Goal: Transaction & Acquisition: Purchase product/service

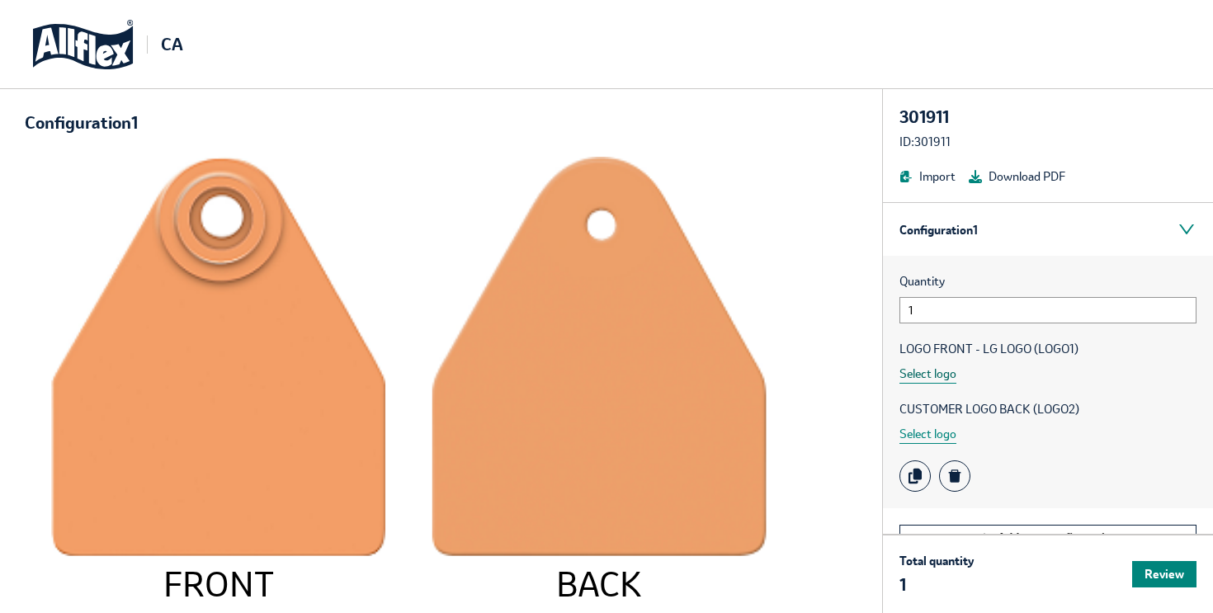
click at [937, 375] on button "Select logo" at bounding box center [928, 374] width 57 height 19
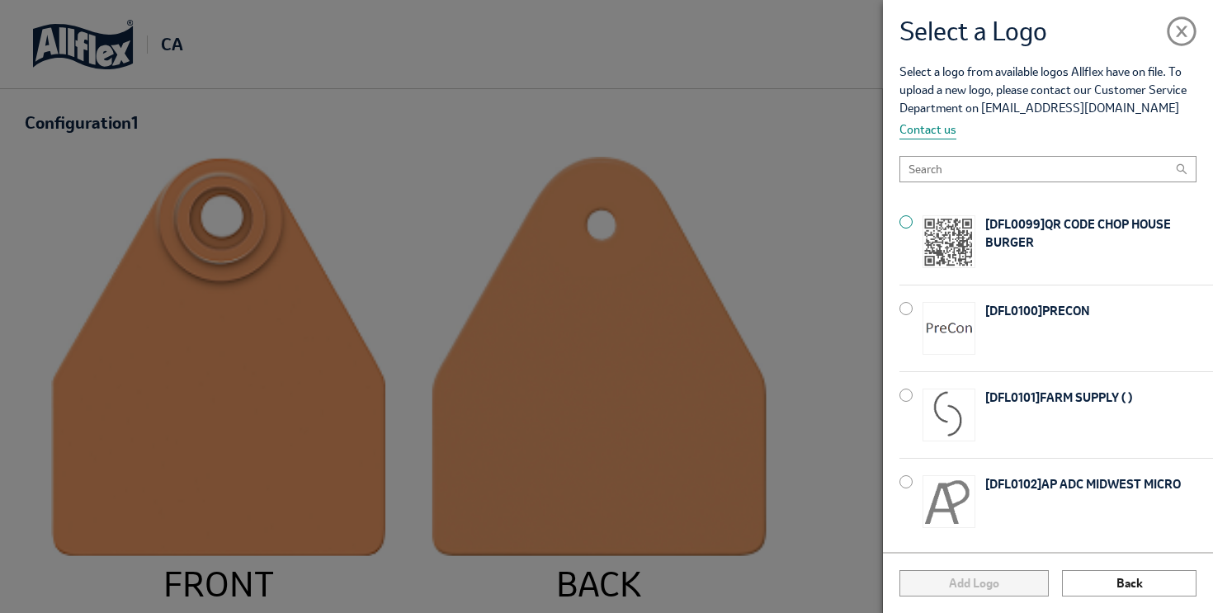
click at [916, 221] on div "[ DFL0099 ] QR CODE CHOP HOUSE BURGER" at bounding box center [1057, 242] width 314 height 86
click at [976, 593] on button "Add Logo" at bounding box center [974, 583] width 149 height 26
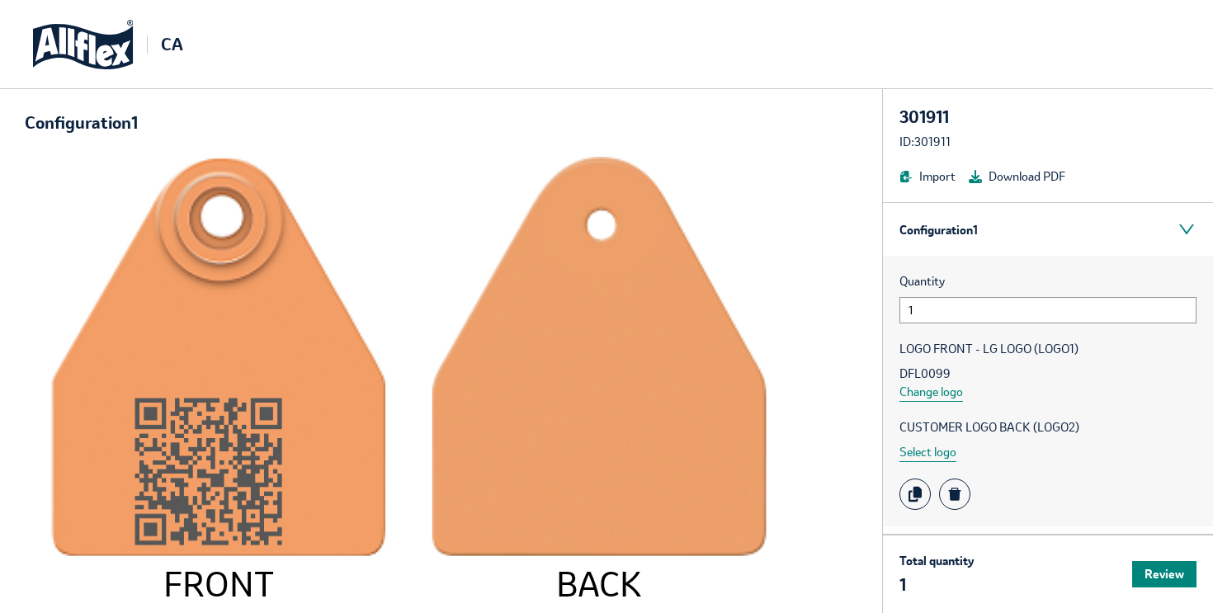
click at [934, 123] on div "301911" at bounding box center [1048, 117] width 297 height 23
copy div "301911"
click at [915, 454] on button "Select logo" at bounding box center [928, 452] width 57 height 19
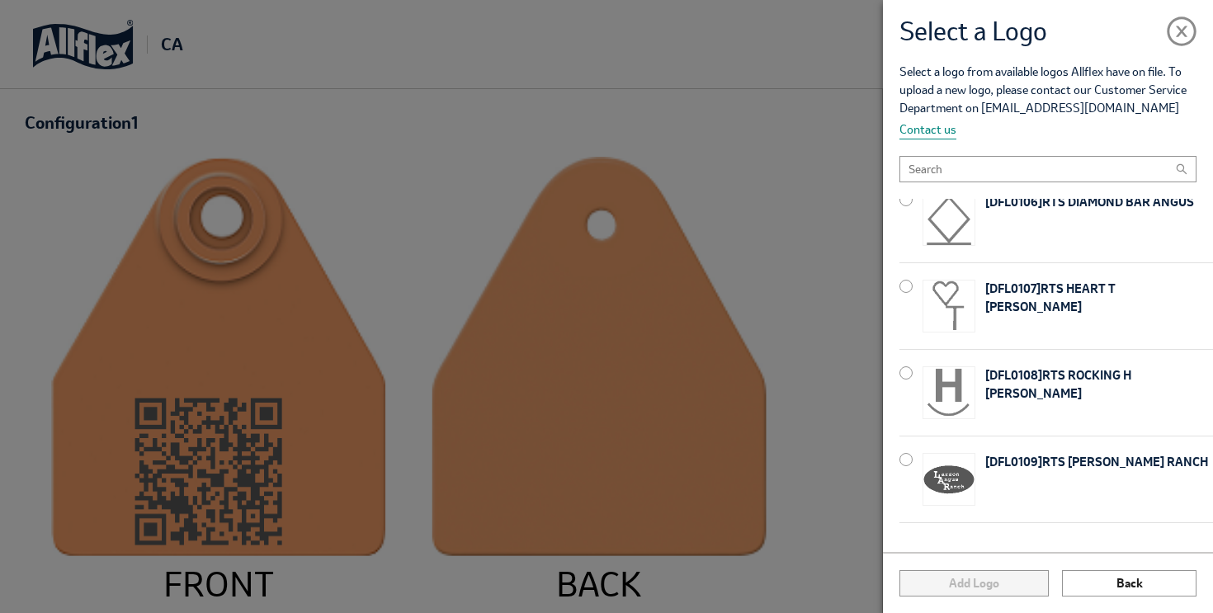
scroll to position [849, 0]
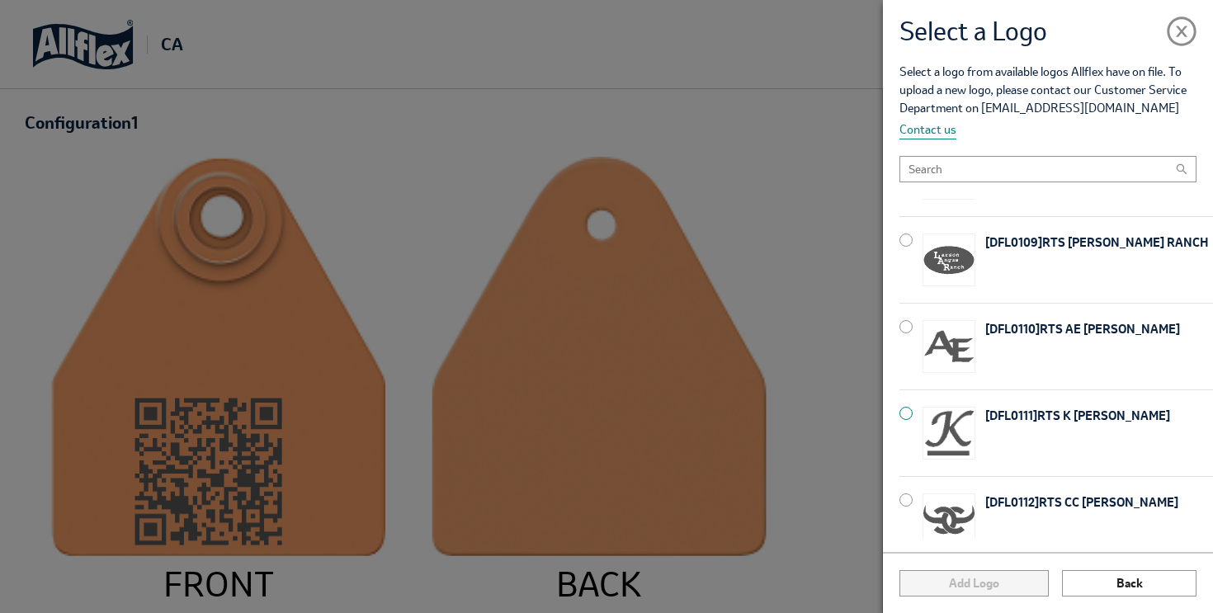
click at [908, 413] on div at bounding box center [906, 413] width 13 height 13
click at [969, 582] on button "Add Logo" at bounding box center [974, 583] width 149 height 26
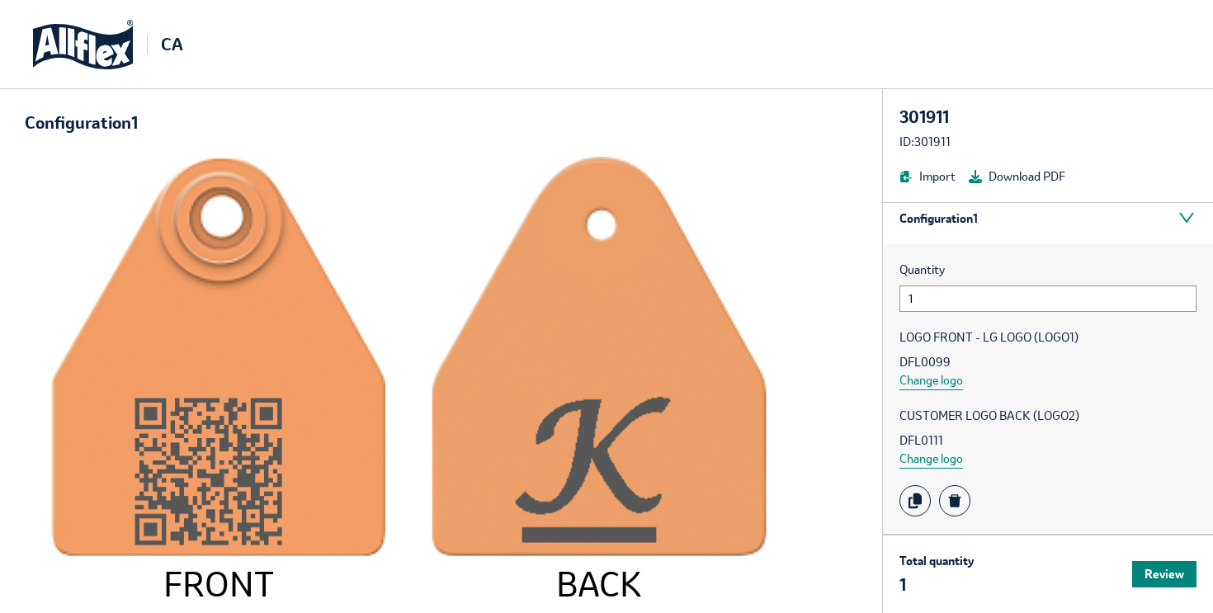
scroll to position [13, 0]
click at [936, 456] on button "Change logo" at bounding box center [932, 457] width 64 height 19
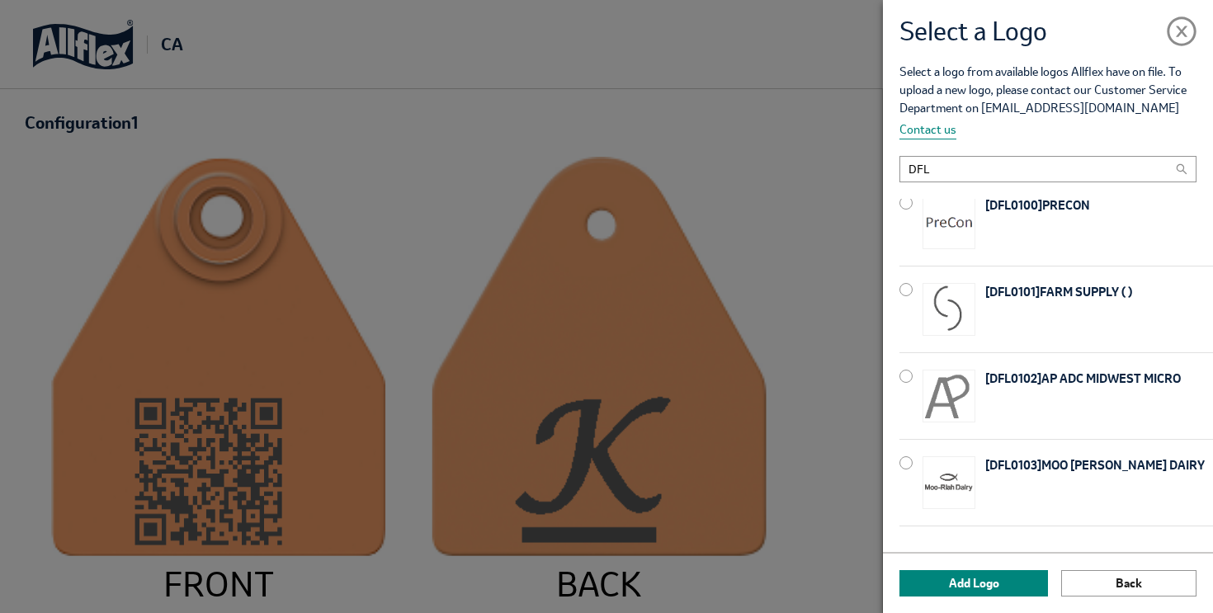
scroll to position [155, 0]
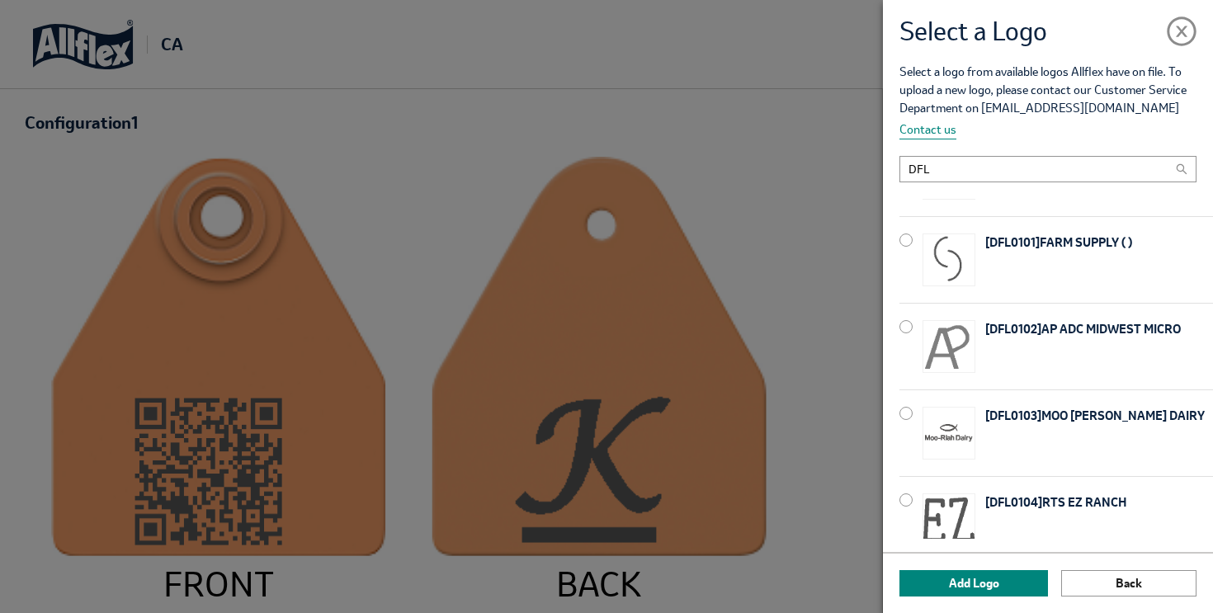
type input "DFL"
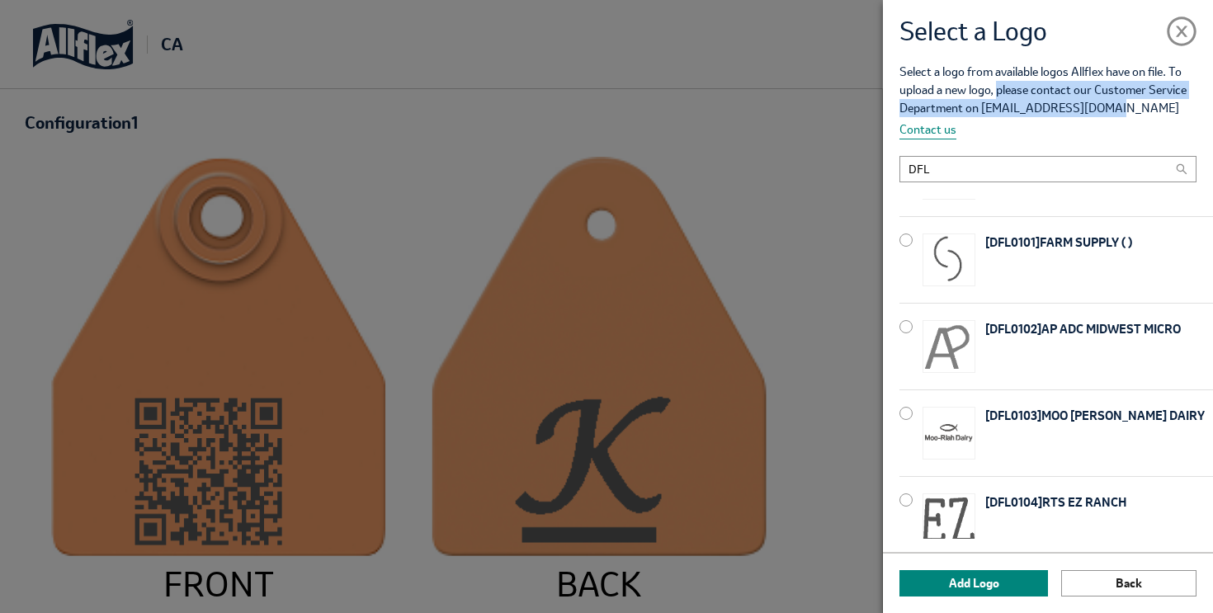
drag, startPoint x: 1000, startPoint y: 88, endPoint x: 1109, endPoint y: 115, distance: 111.3
click at [1109, 115] on p "Select a logo from available logos Allflex have on file. To upload a new logo, …" at bounding box center [1057, 101] width 314 height 77
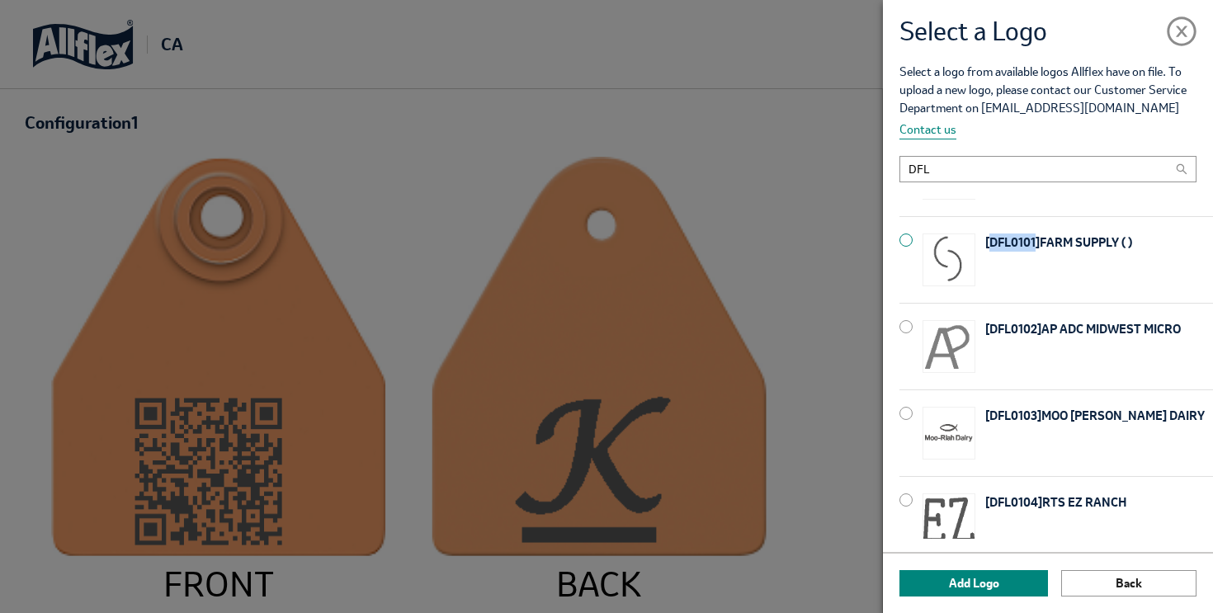
drag, startPoint x: 992, startPoint y: 245, endPoint x: 1038, endPoint y: 246, distance: 45.4
click at [1038, 246] on p "[ DFL0101 ] FARM SUPPLY ( )" at bounding box center [1100, 260] width 228 height 53
click at [1180, 36] on span at bounding box center [1182, 28] width 30 height 30
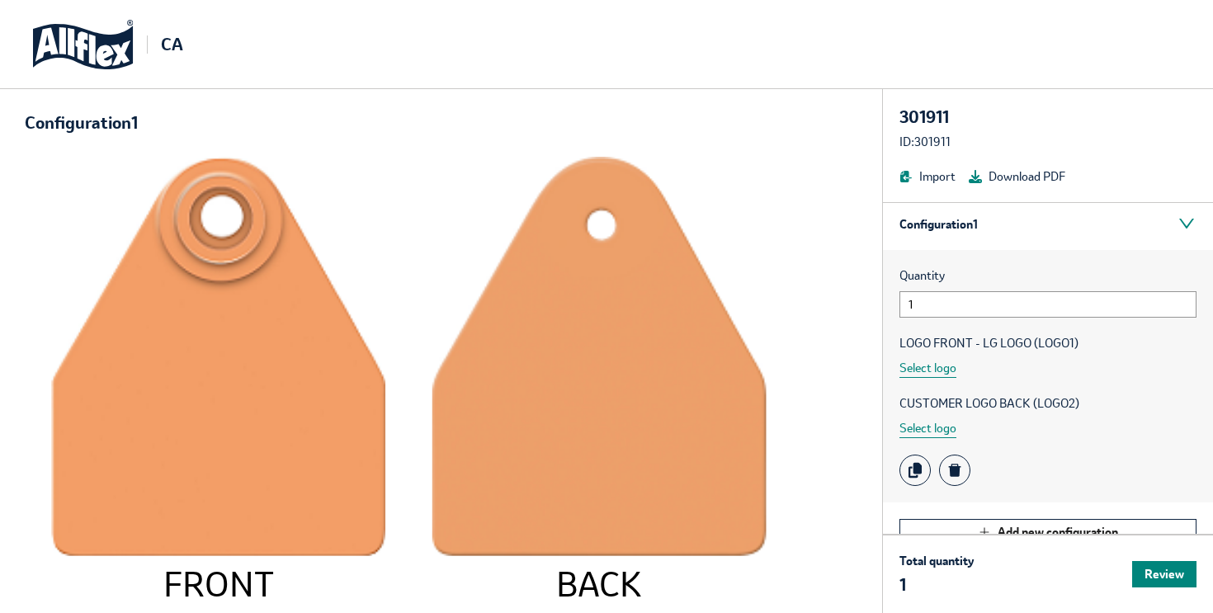
scroll to position [7, 0]
click at [921, 365] on button "Select logo" at bounding box center [928, 367] width 57 height 19
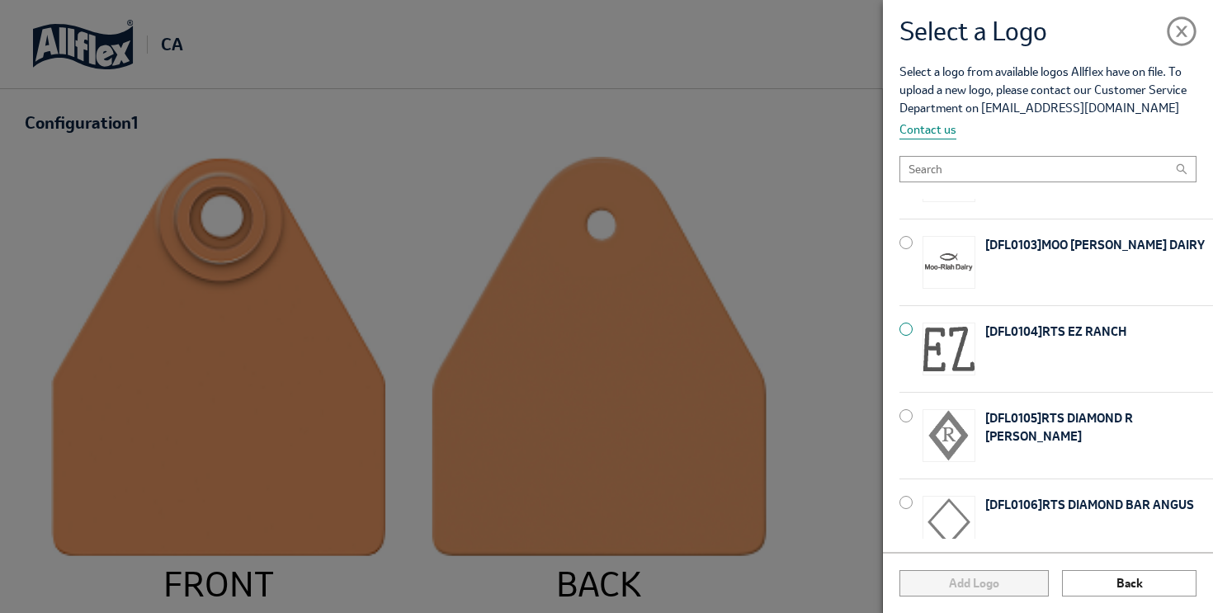
scroll to position [327, 0]
click at [903, 327] on div at bounding box center [906, 328] width 13 height 13
click at [988, 588] on button "Add Logo" at bounding box center [974, 583] width 149 height 26
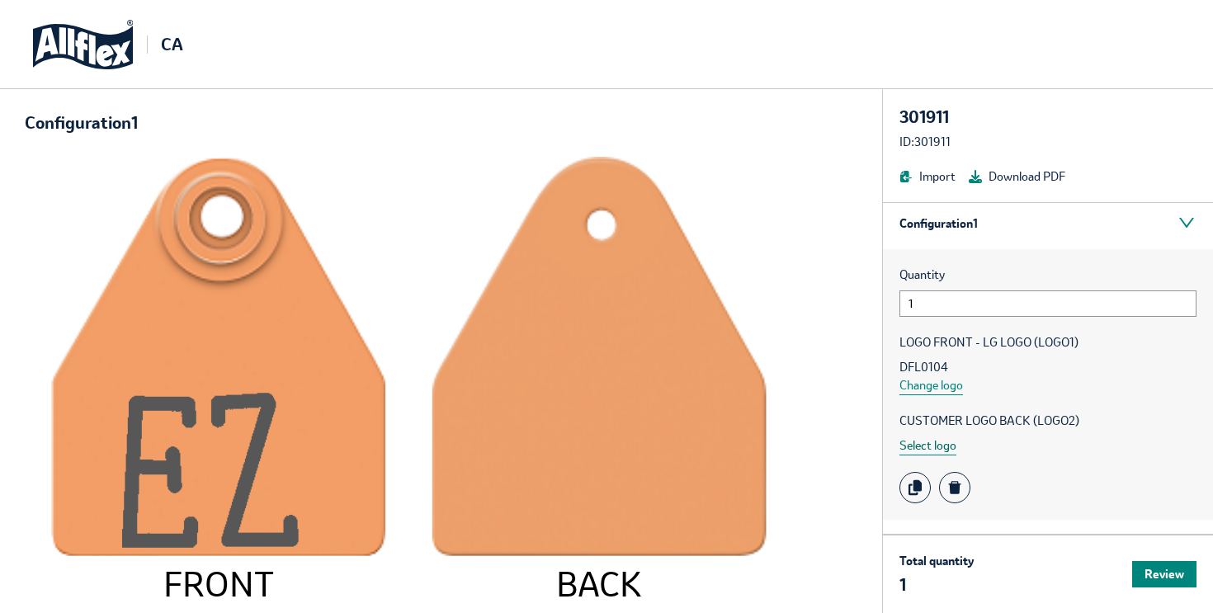
click at [940, 448] on button "Select logo" at bounding box center [928, 446] width 57 height 19
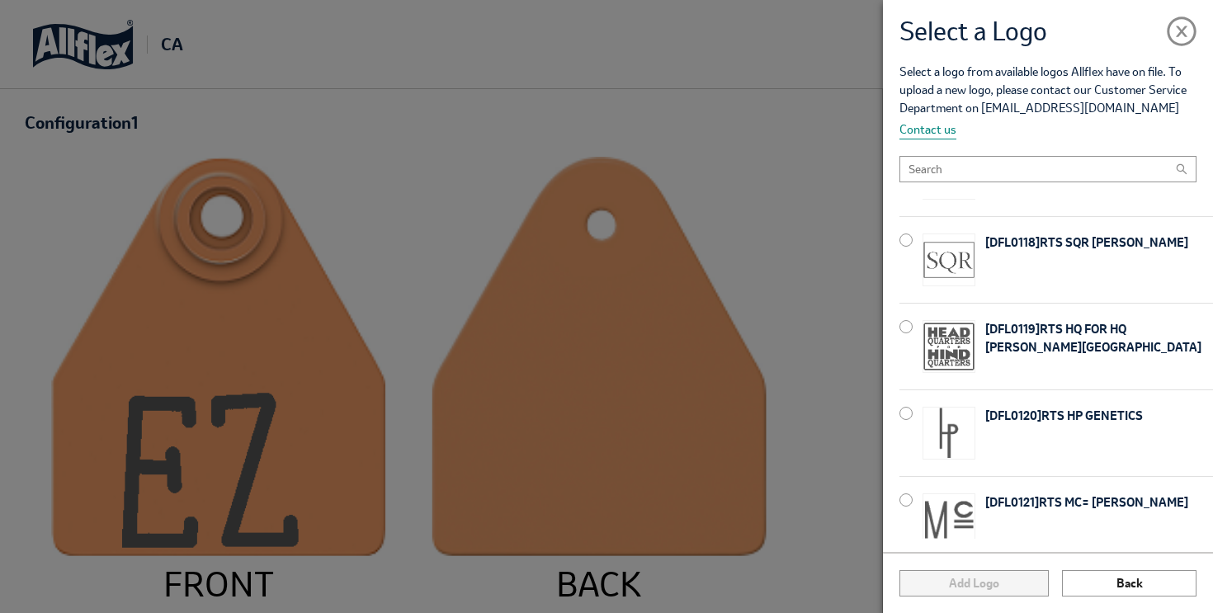
scroll to position [1651, 0]
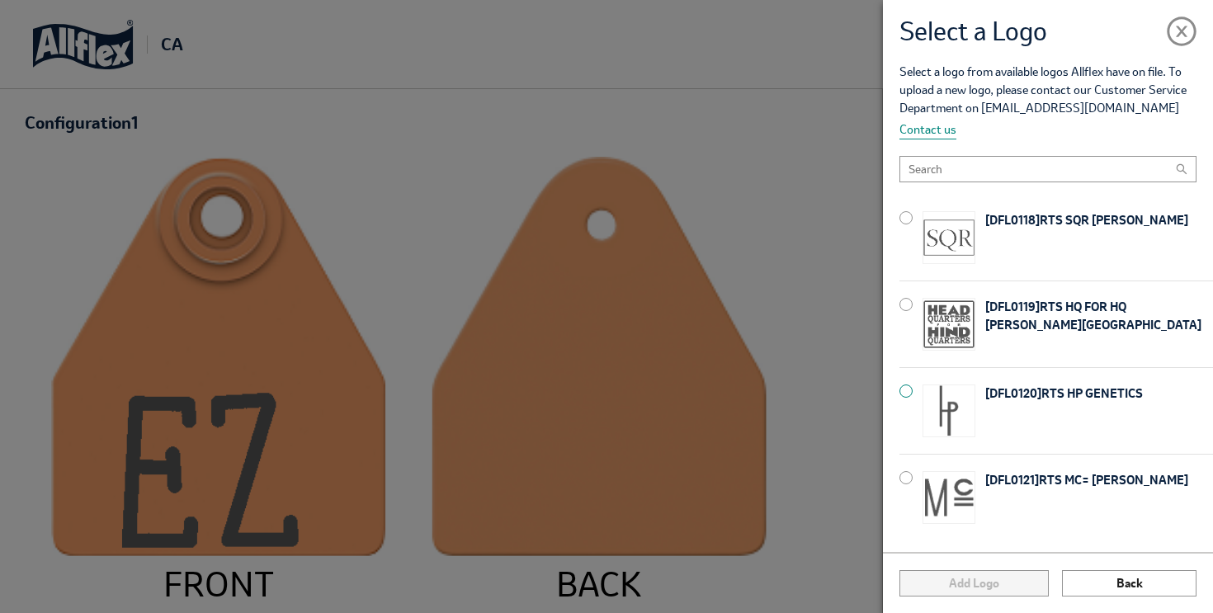
click at [1005, 398] on p "[ DFL0120 ] RTS HP GENETICS" at bounding box center [1100, 411] width 228 height 53
click at [982, 584] on button "Add Logo" at bounding box center [974, 583] width 149 height 26
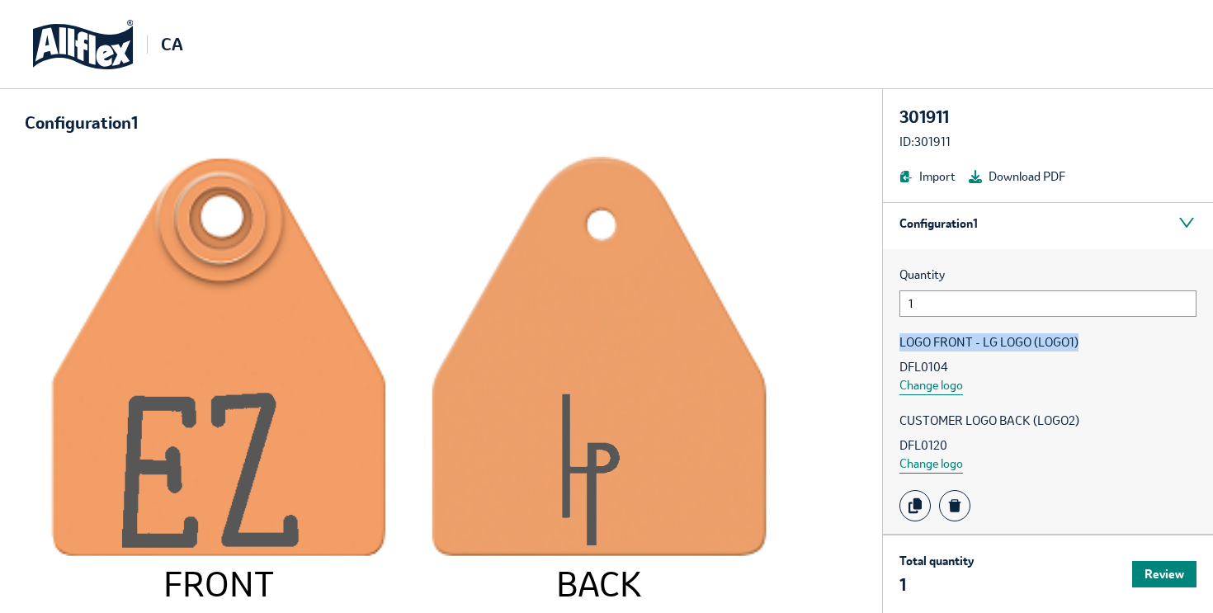
drag, startPoint x: 901, startPoint y: 343, endPoint x: 1093, endPoint y: 346, distance: 192.4
click at [1093, 346] on span "LOGO FRONT - LG LOGO (LOGO1)" at bounding box center [1048, 342] width 297 height 18
copy span "LOGO FRONT - LG LOGO (LOGO1)"
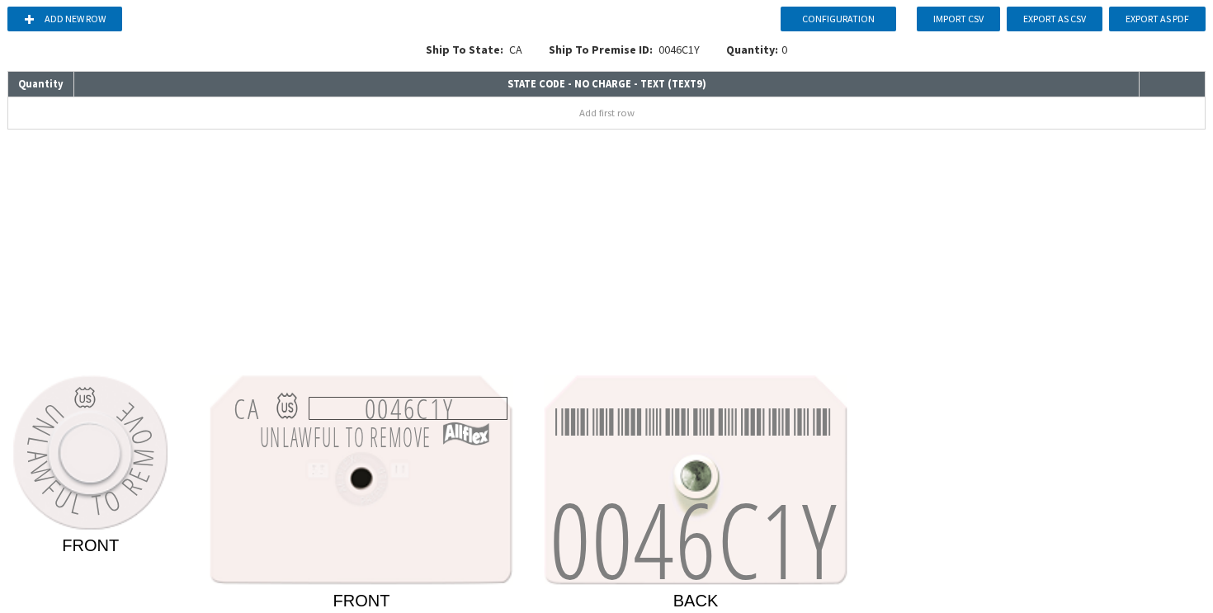
click at [400, 409] on rect at bounding box center [409, 409] width 198 height 22
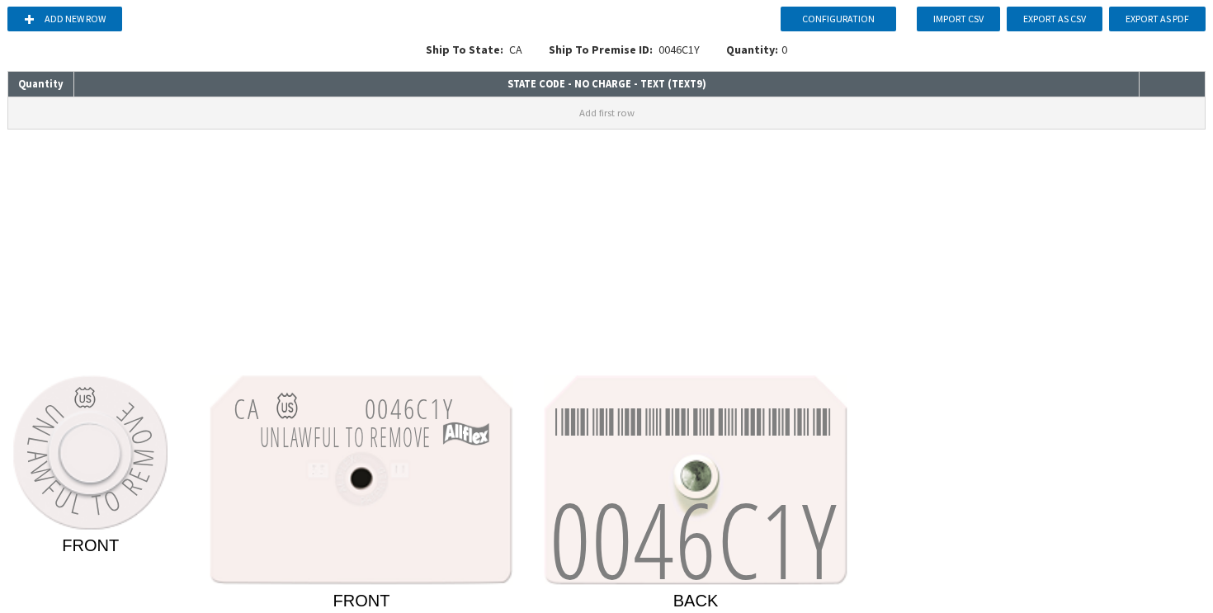
click at [355, 116] on button "Add first row" at bounding box center [606, 112] width 1197 height 31
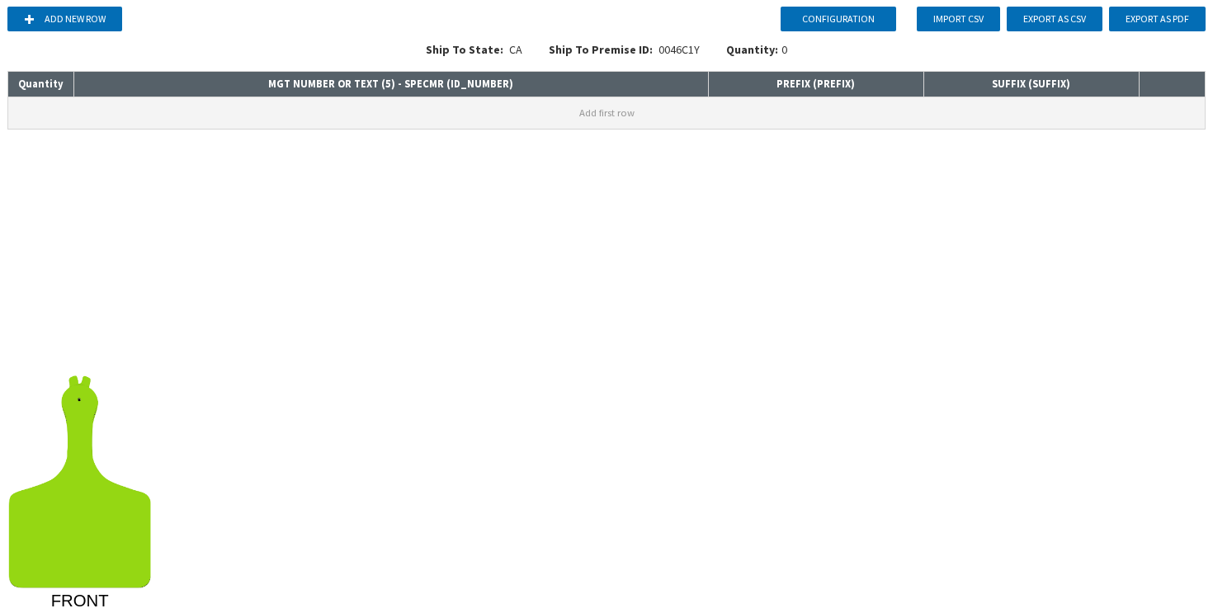
click at [610, 115] on button "Add first row" at bounding box center [606, 112] width 1197 height 31
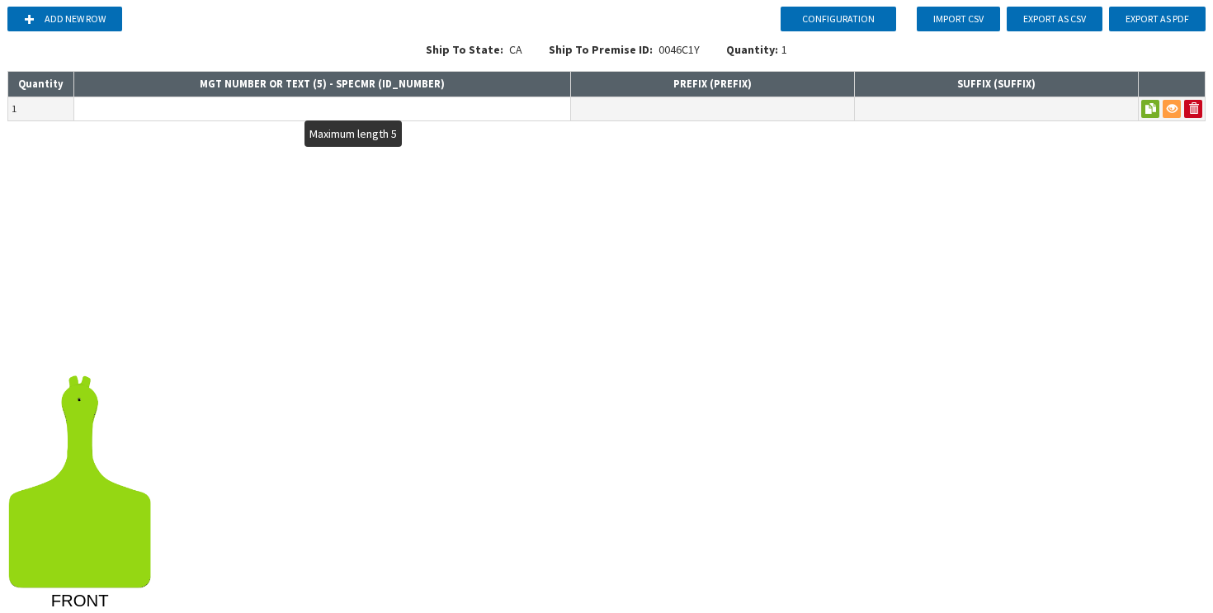
click at [442, 110] on input "text" at bounding box center [322, 108] width 496 height 23
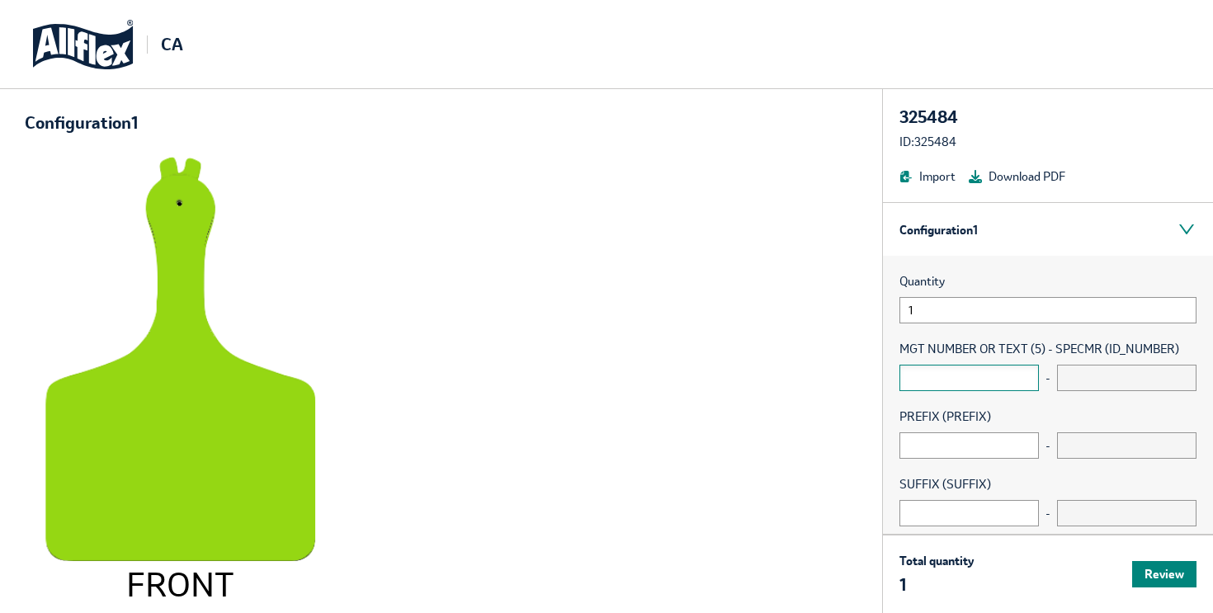
click at [960, 381] on input "text" at bounding box center [970, 378] width 140 height 26
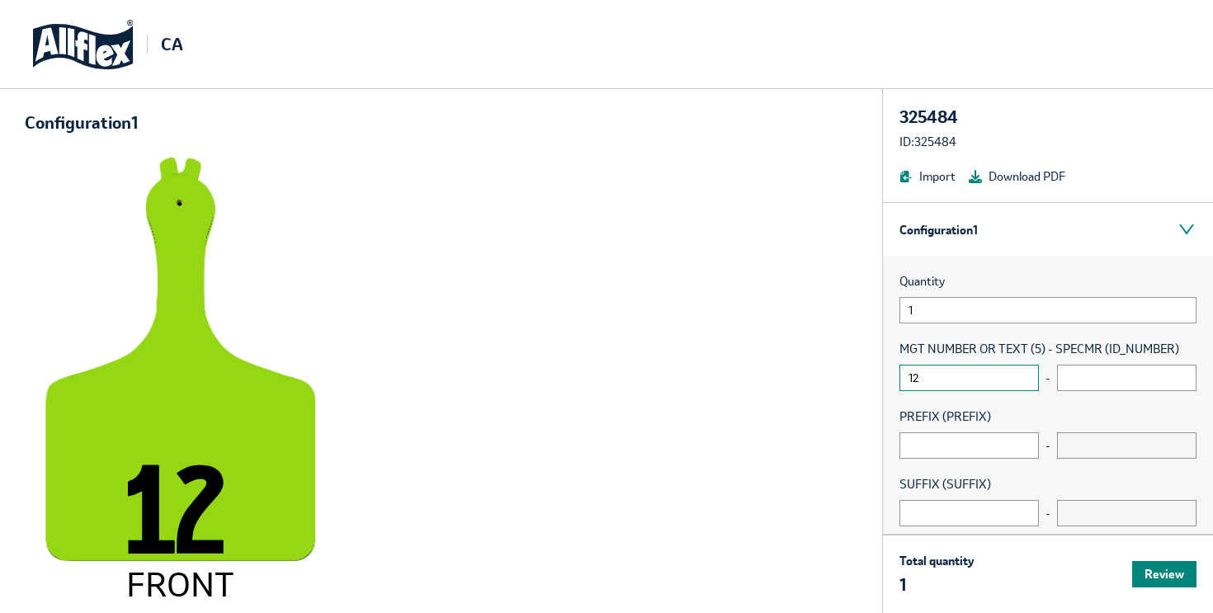
type input "12"
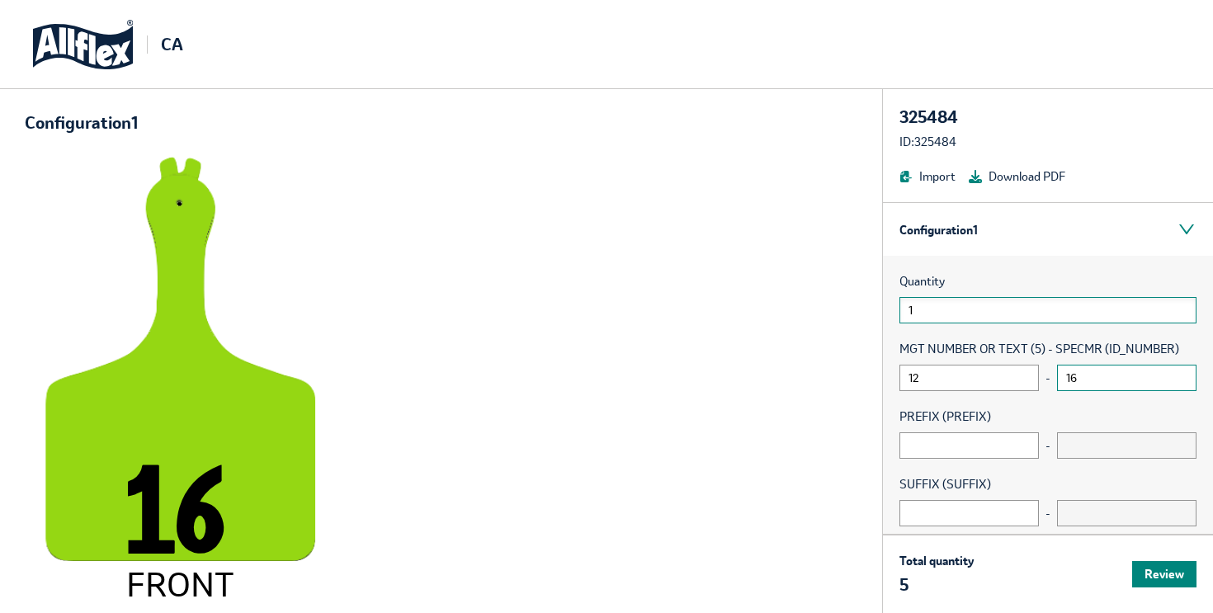
type input "16"
drag, startPoint x: 936, startPoint y: 311, endPoint x: 887, endPoint y: 305, distance: 49.1
click at [887, 305] on div "Quantity 1 MGT NUMBER OR TEXT (5) - SPECMR (ID_NUMBER) 12 - 16 PREFIX (PREFIX) …" at bounding box center [1048, 423] width 330 height 335
type input "2"
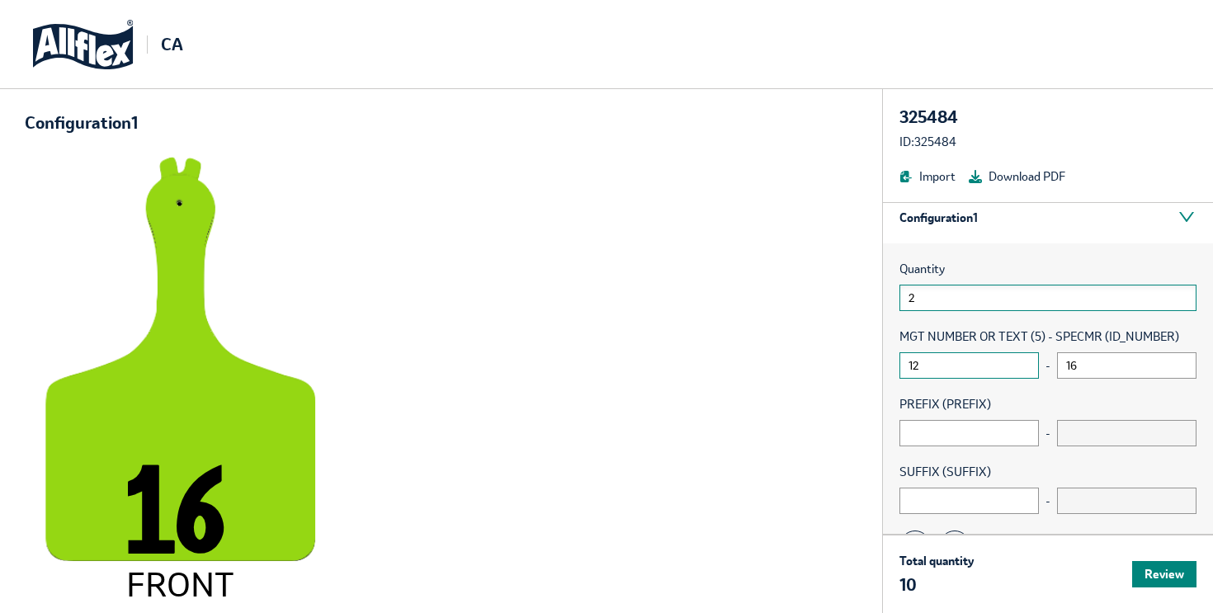
scroll to position [13, 0]
click at [1039, 219] on div "Configuration 1" at bounding box center [1048, 216] width 330 height 53
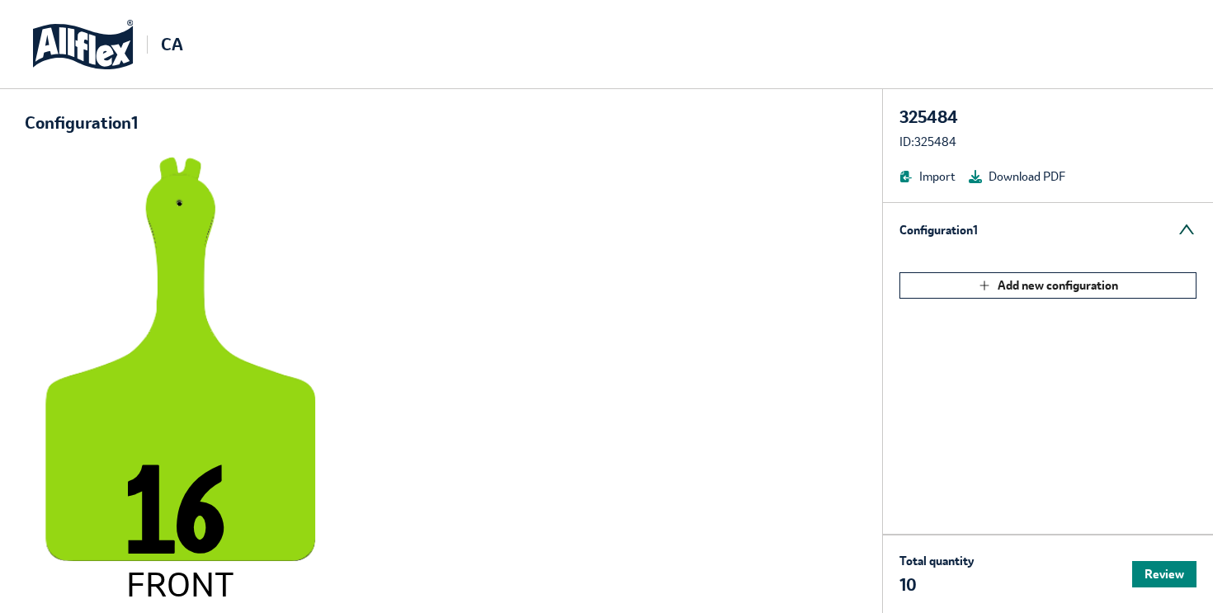
scroll to position [0, 0]
click at [1016, 224] on div "Configuration 1" at bounding box center [1048, 229] width 330 height 53
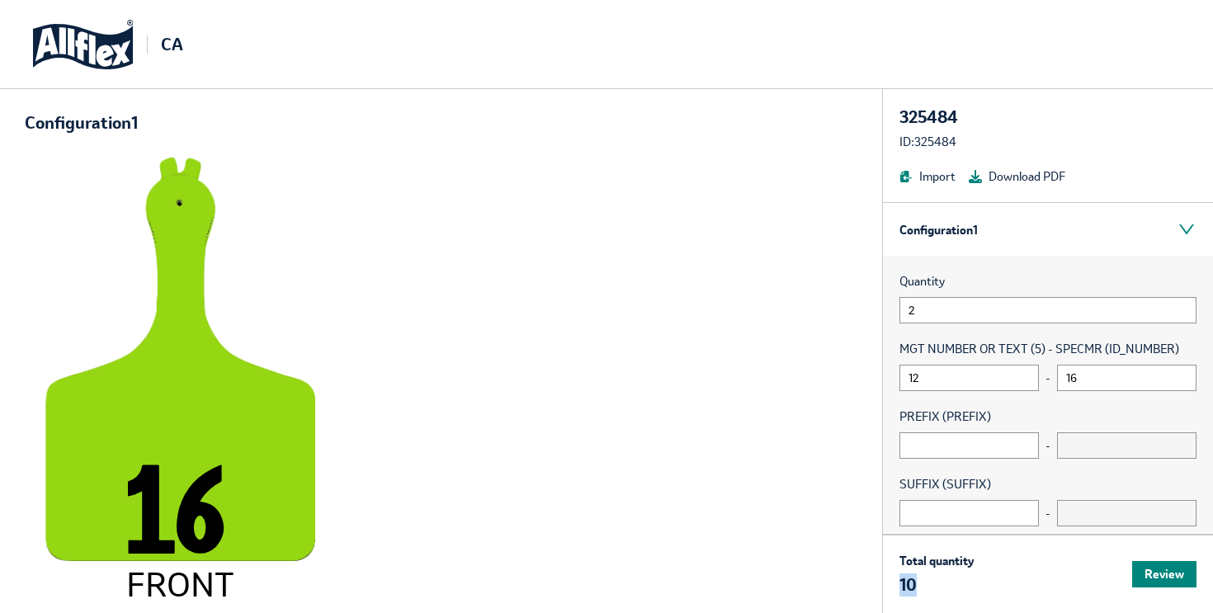
drag, startPoint x: 920, startPoint y: 581, endPoint x: 902, endPoint y: 584, distance: 17.6
click at [902, 584] on p "10" at bounding box center [937, 585] width 74 height 23
